Goal: Task Accomplishment & Management: Use online tool/utility

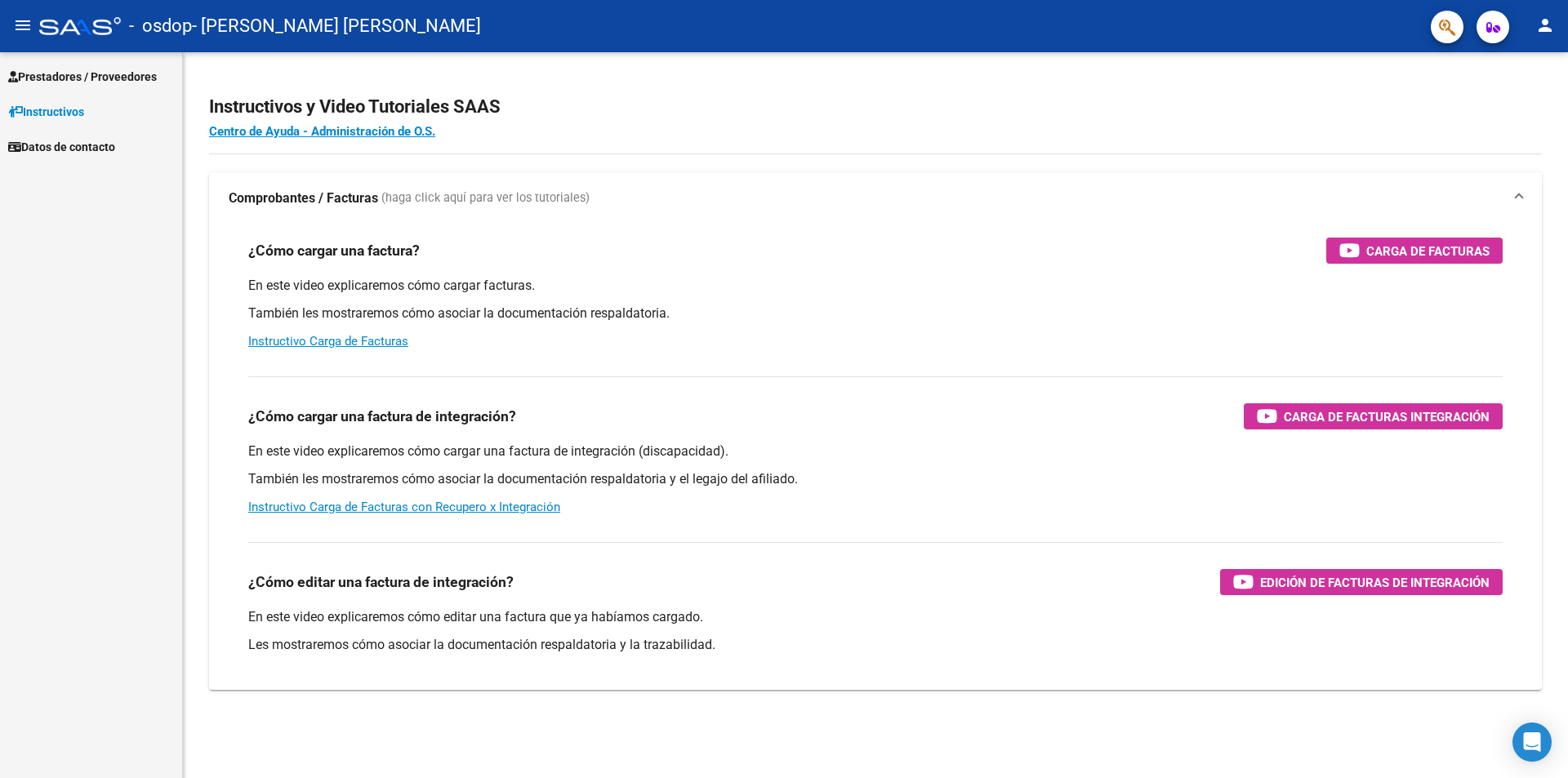
click at [45, 73] on span "Prestadores / Proveedores" at bounding box center [82, 76] width 149 height 18
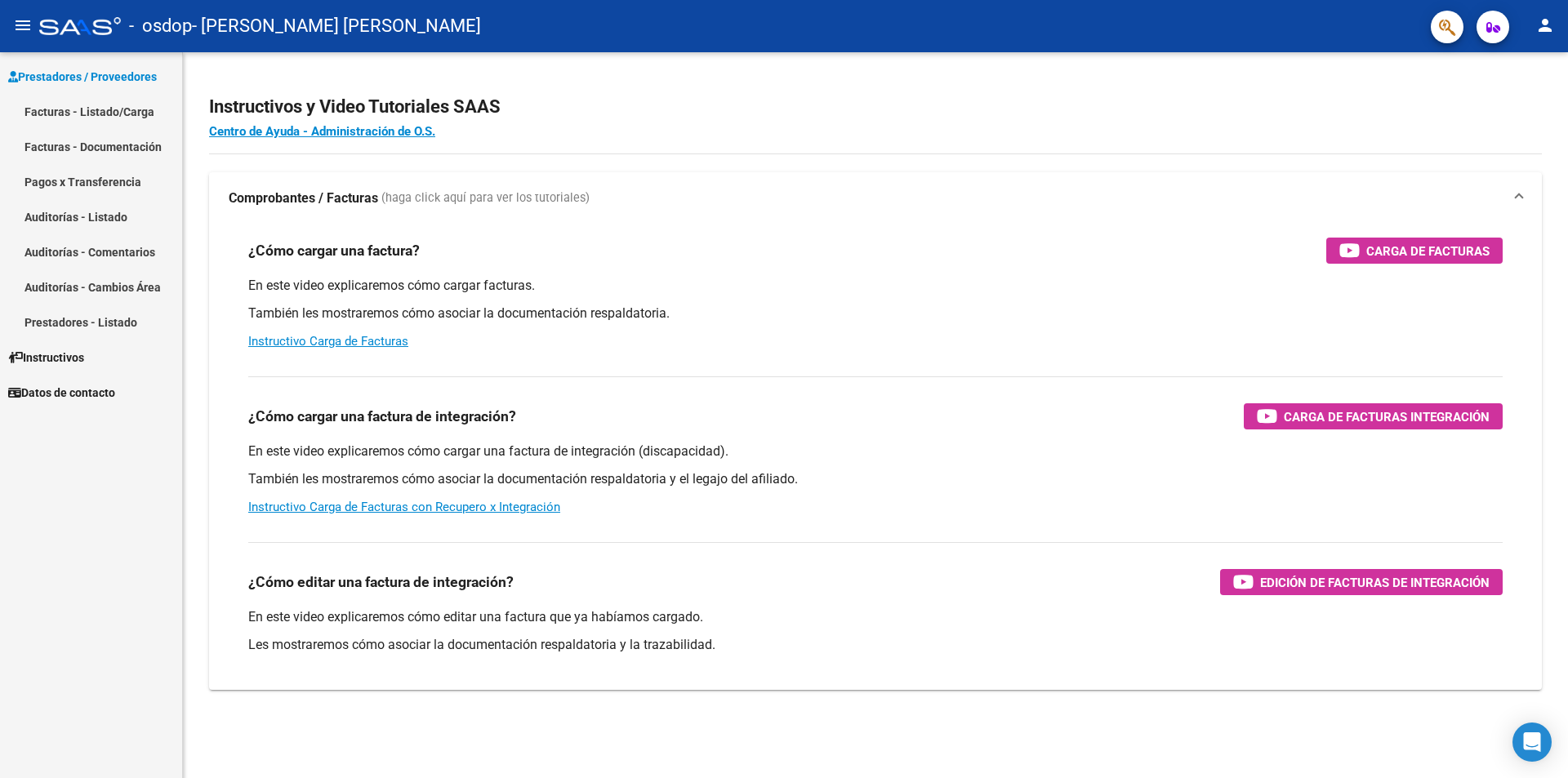
click at [50, 109] on link "Facturas - Listado/Carga" at bounding box center [91, 111] width 182 height 35
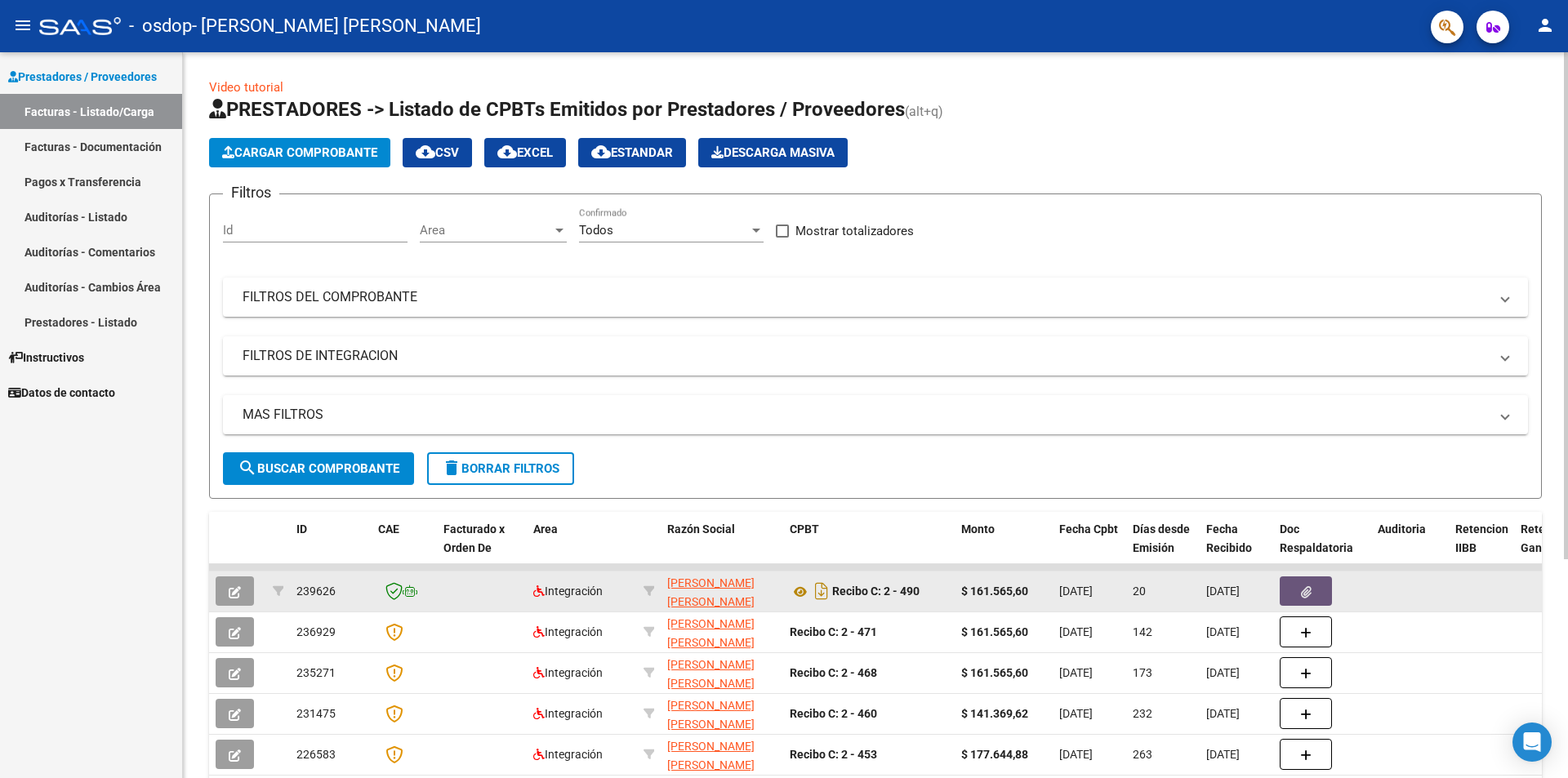
click at [1317, 595] on button "button" at bounding box center [1306, 591] width 52 height 30
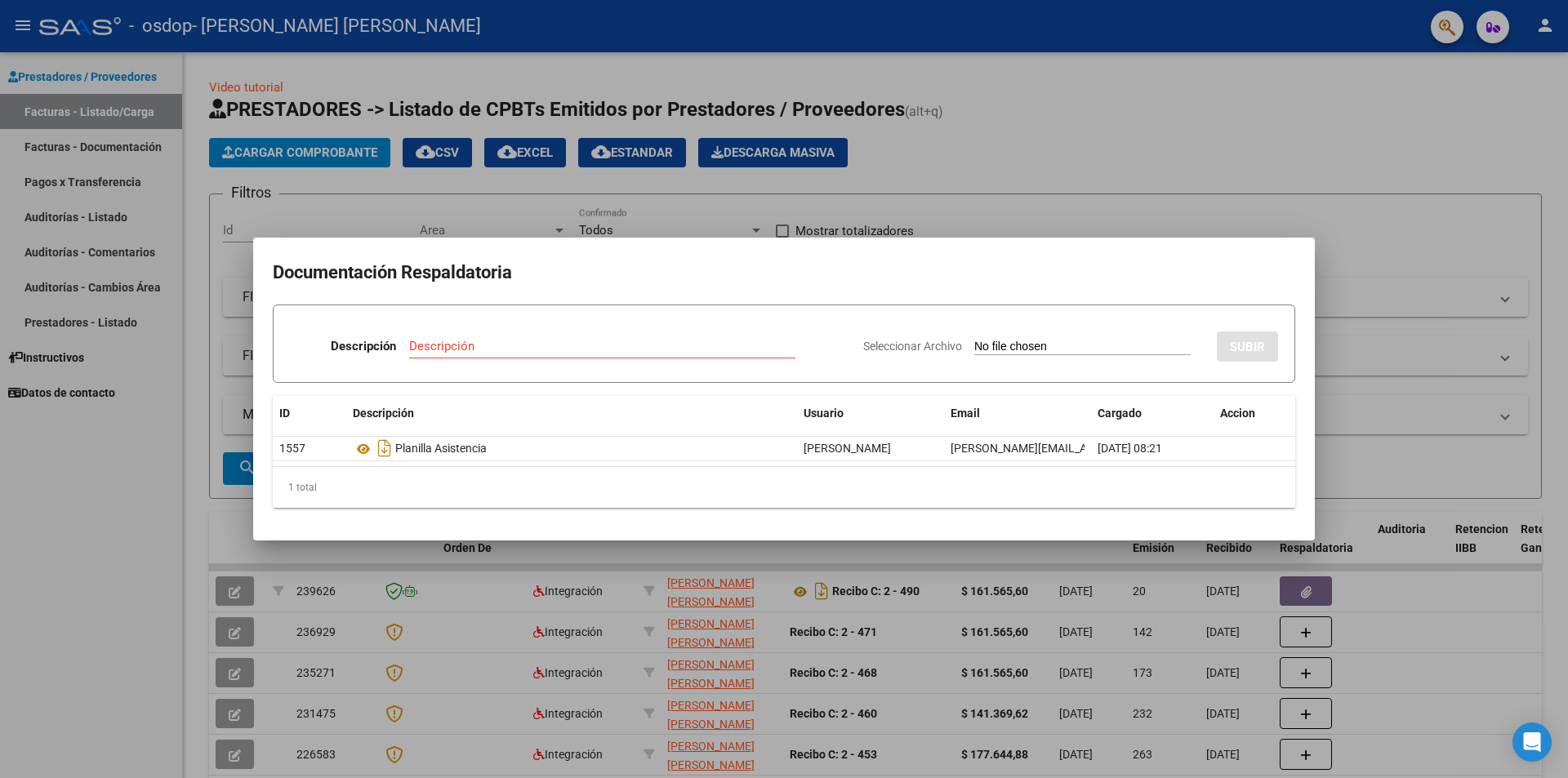
click at [1427, 381] on div at bounding box center [784, 389] width 1568 height 778
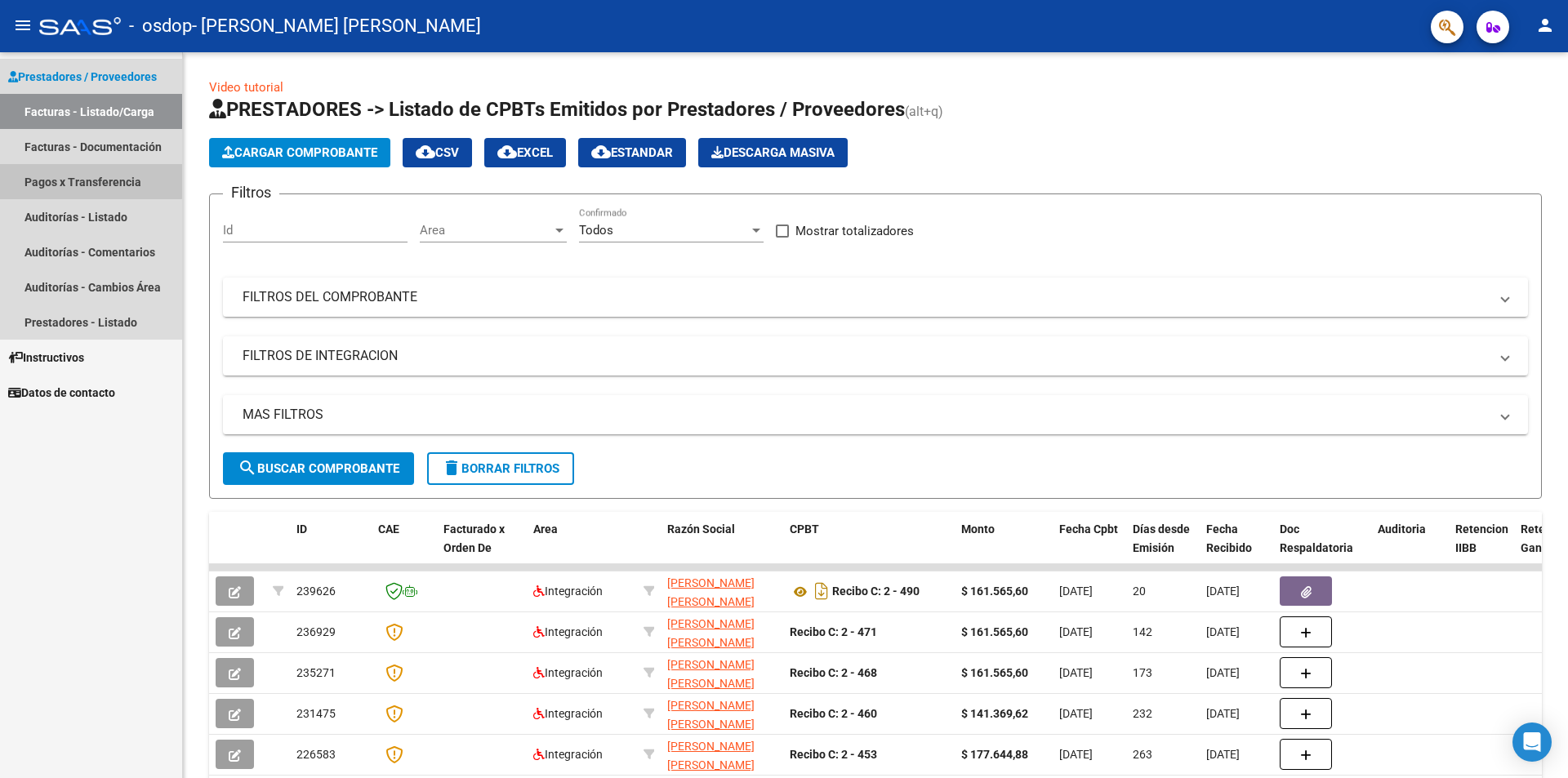
click at [80, 181] on link "Pagos x Transferencia" at bounding box center [91, 181] width 182 height 35
